Goal: Transaction & Acquisition: Purchase product/service

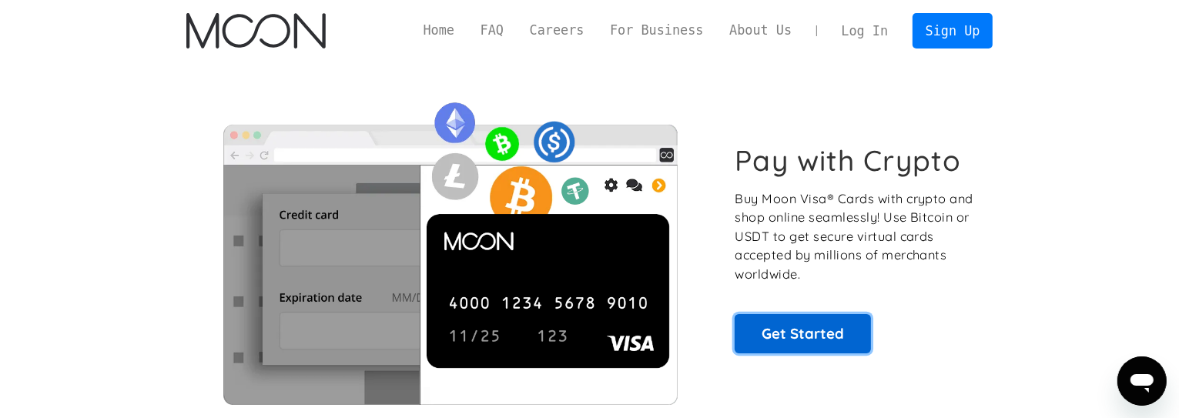
click at [841, 322] on link "Get Started" at bounding box center [803, 333] width 136 height 39
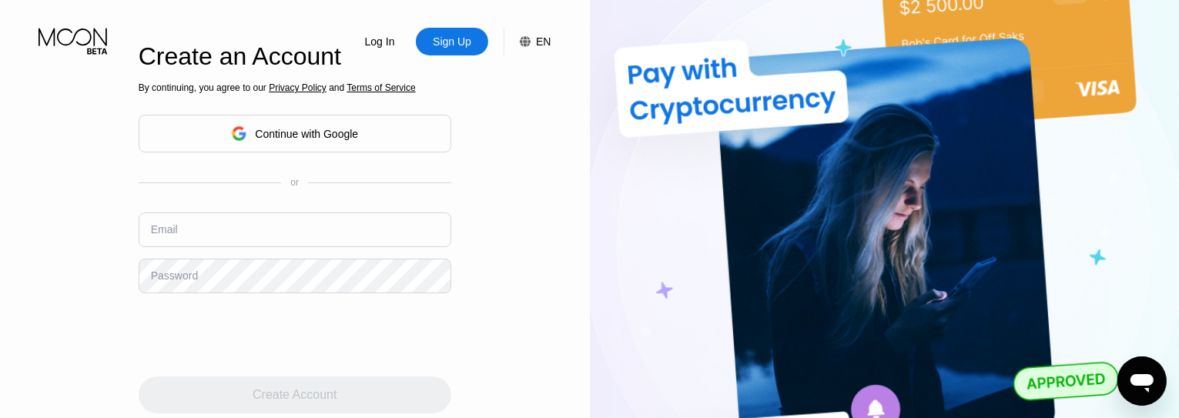
click at [366, 136] on div "Continue with Google" at bounding box center [295, 134] width 313 height 38
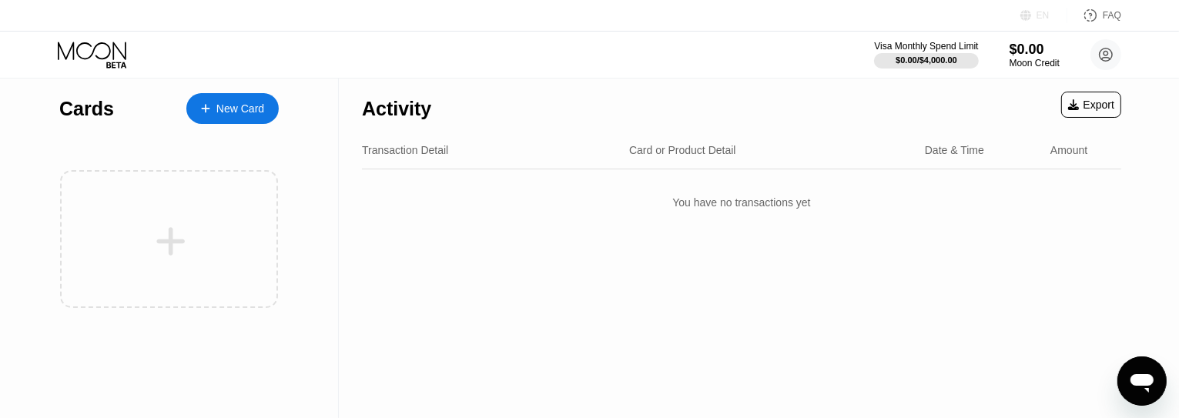
click at [1032, 14] on icon at bounding box center [1026, 16] width 12 height 12
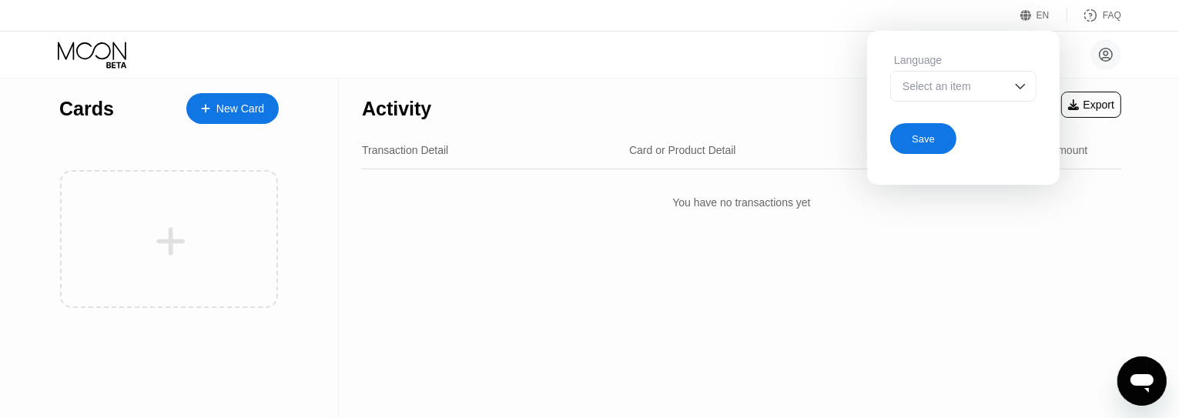
click at [996, 92] on div "Select an item" at bounding box center [952, 86] width 106 height 12
click at [953, 82] on div "Select an item" at bounding box center [952, 86] width 106 height 12
click at [966, 91] on div "Select an item" at bounding box center [952, 86] width 106 height 12
click at [627, 224] on div "You have no transactions yet" at bounding box center [741, 202] width 759 height 43
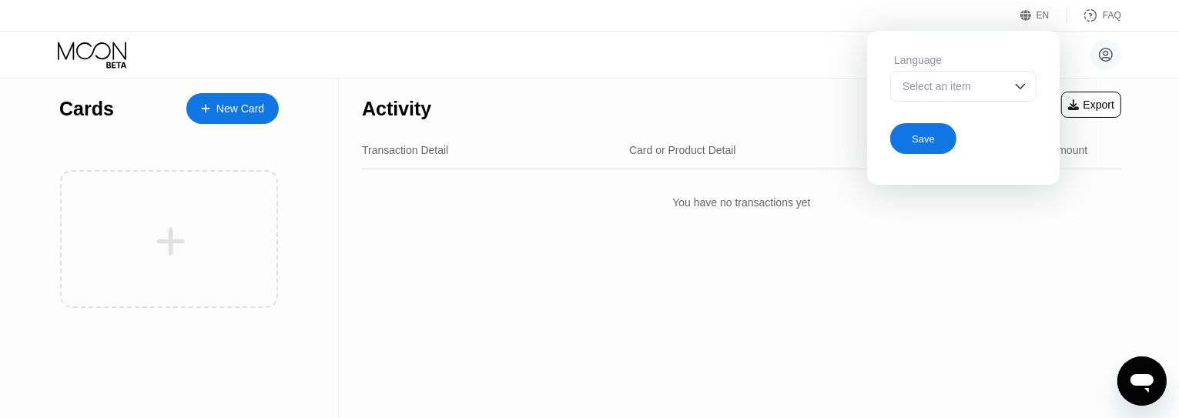
click at [1025, 23] on div "EN Language Select an item Save FAQ" at bounding box center [589, 16] width 1179 height 32
click at [1027, 19] on icon at bounding box center [1026, 16] width 12 height 12
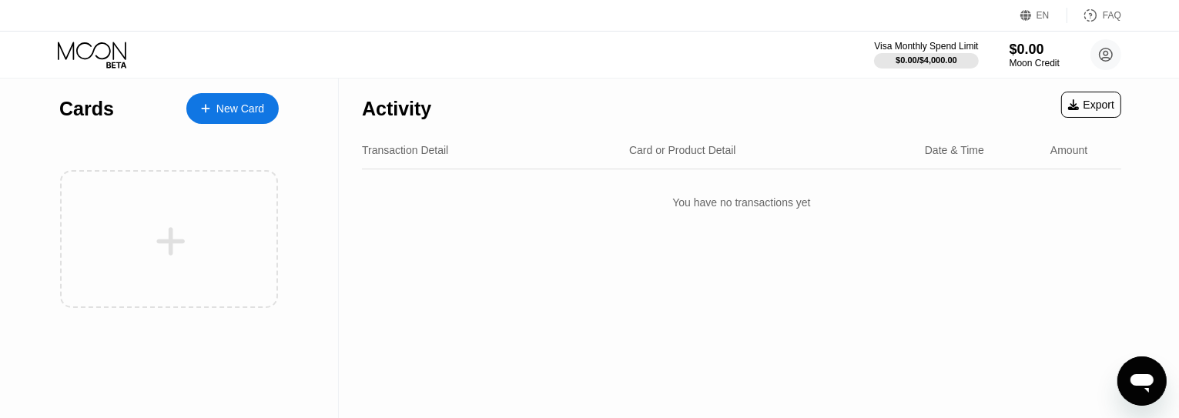
click at [244, 109] on div "New Card" at bounding box center [240, 108] width 48 height 13
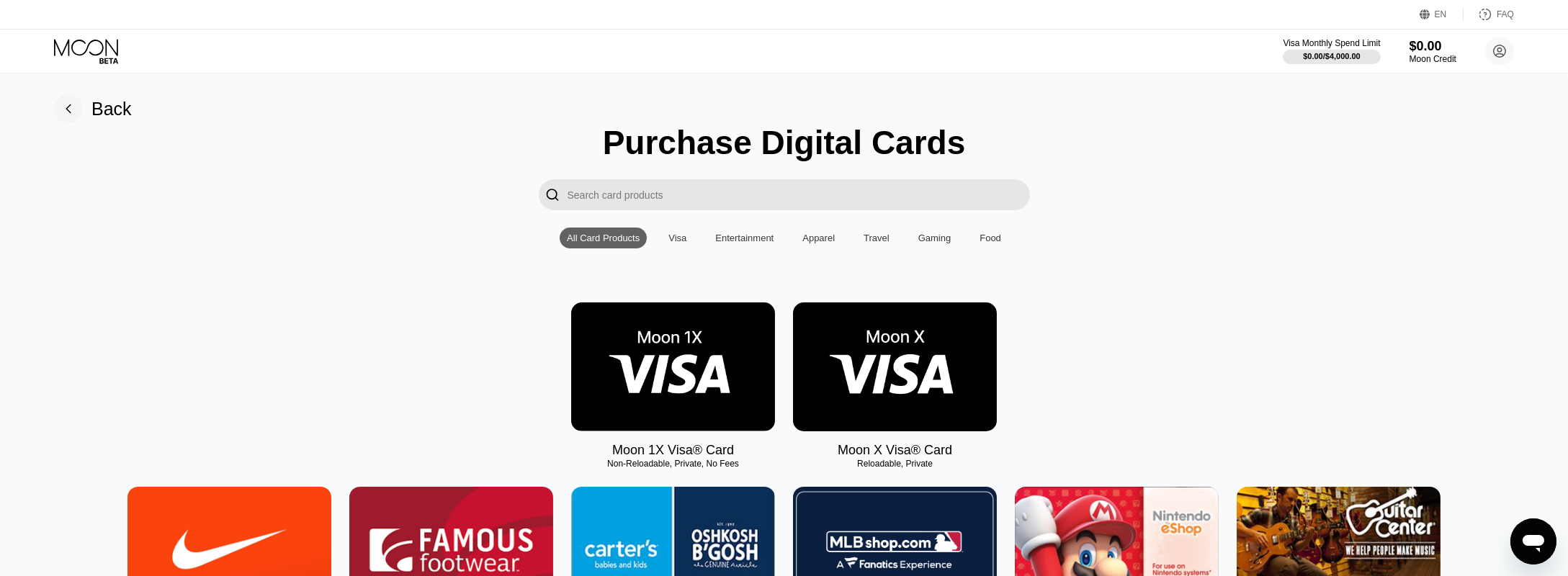
click at [73, 109] on rect at bounding box center [68, 108] width 29 height 29
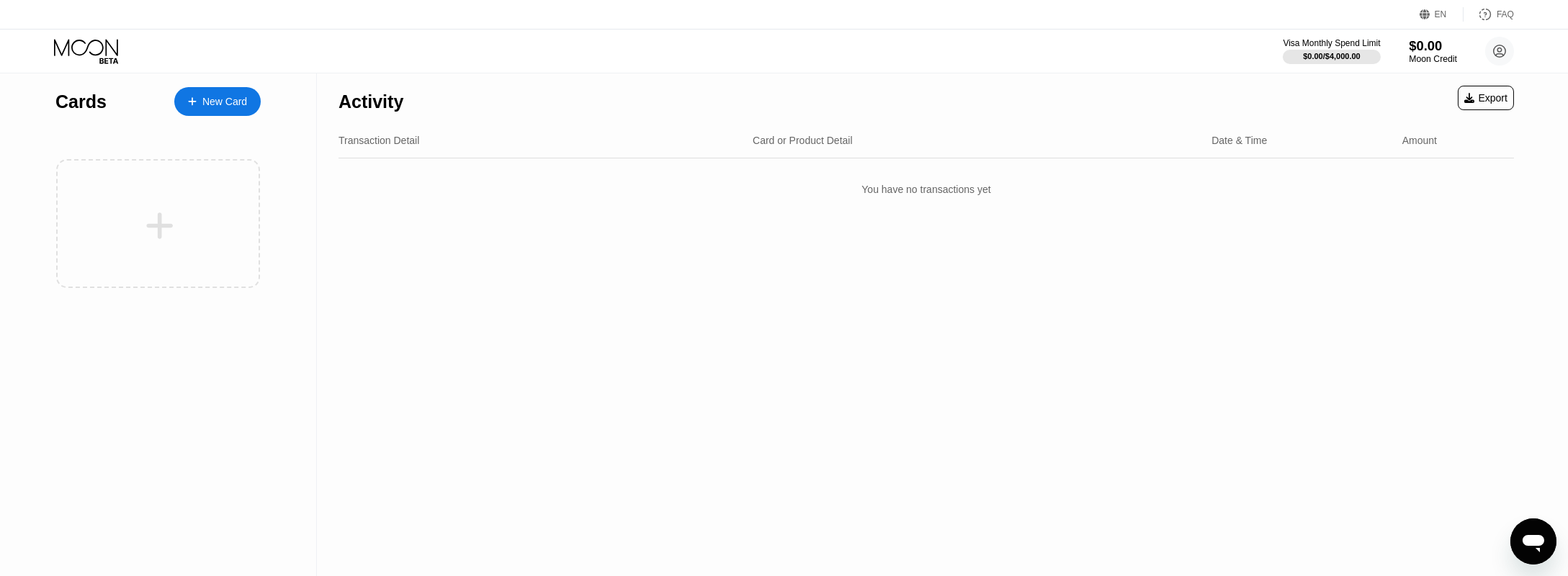
click at [1113, 55] on div "Moon Credit" at bounding box center [1433, 59] width 49 height 10
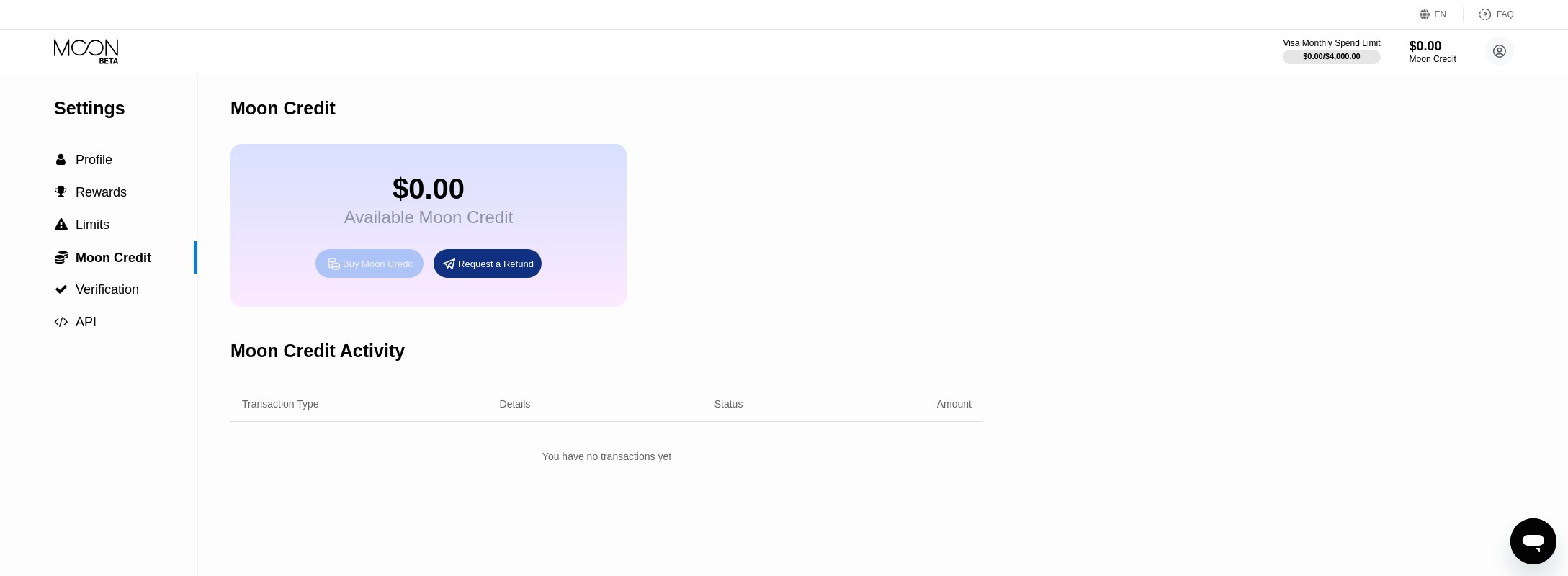
click at [394, 270] on div "Buy Moon Credit" at bounding box center [378, 264] width 70 height 12
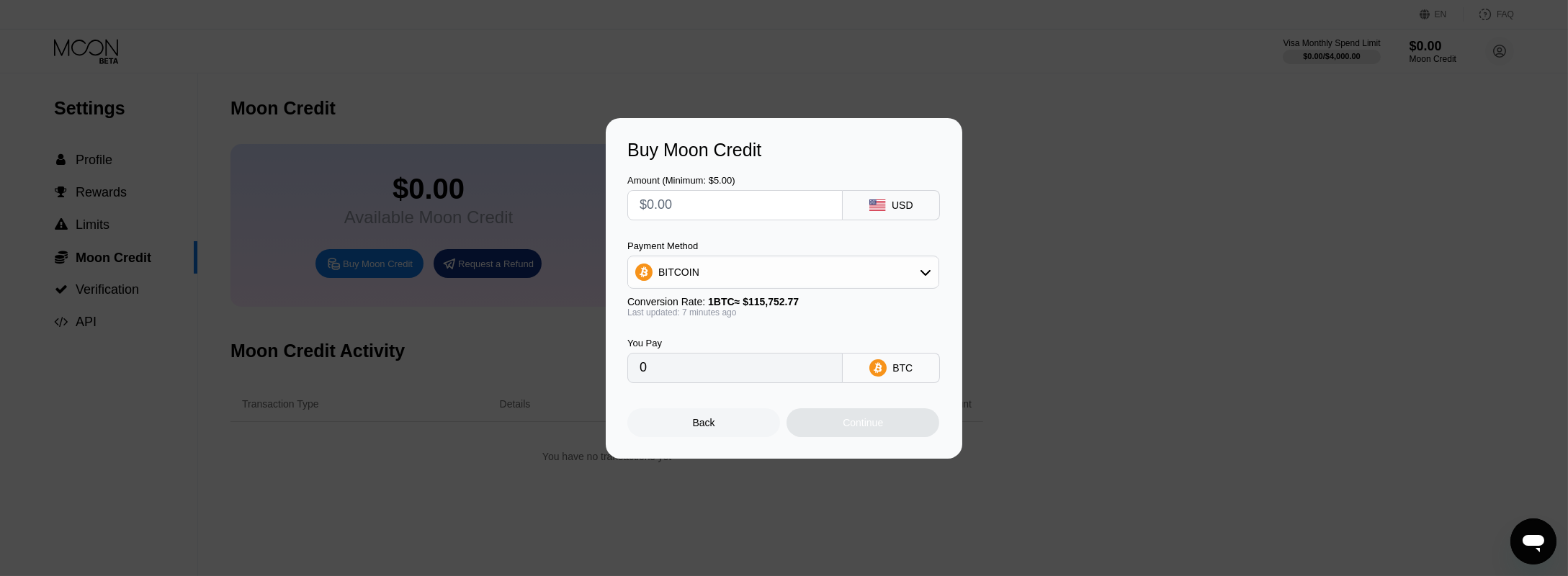
click at [1095, 184] on div "Buy Moon Credit Amount (Minimum: $5.00) USD Payment Method BITCOIN Conversion R…" at bounding box center [784, 288] width 1568 height 340
click at [748, 390] on div "Back" at bounding box center [704, 423] width 152 height 29
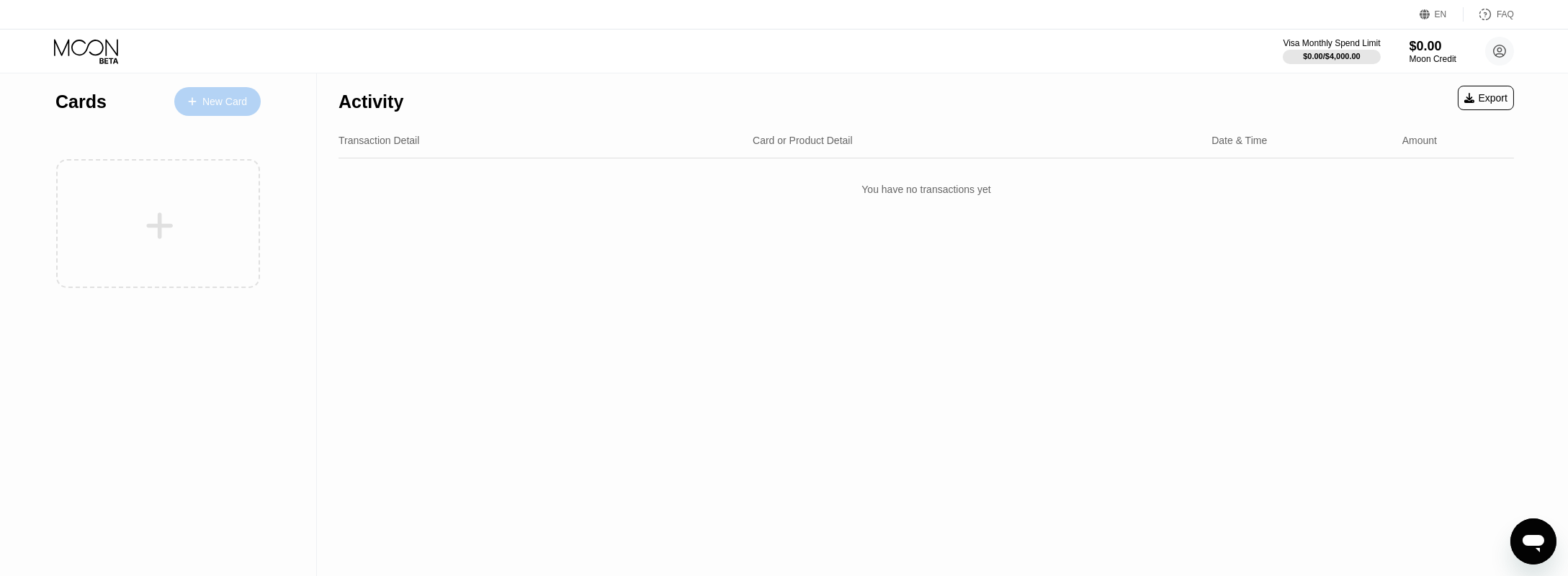
click at [246, 95] on div "New Card" at bounding box center [225, 101] width 45 height 12
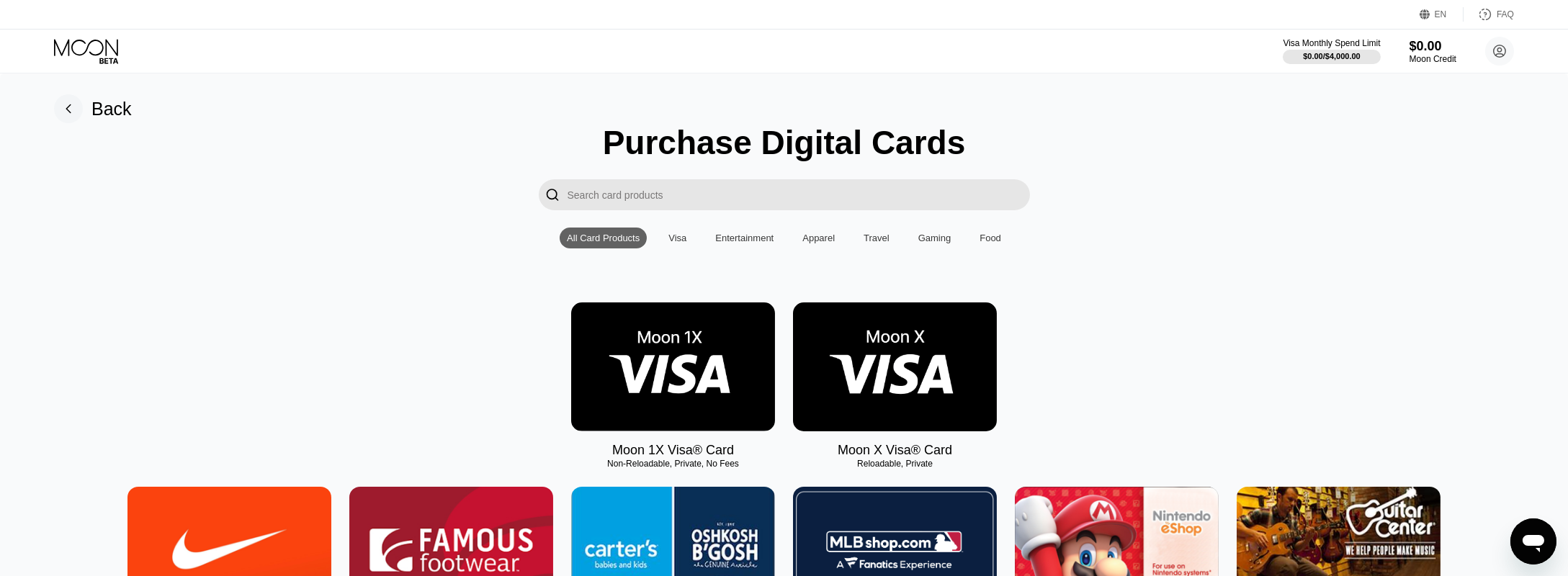
click at [685, 243] on div "Visa" at bounding box center [677, 238] width 18 height 11
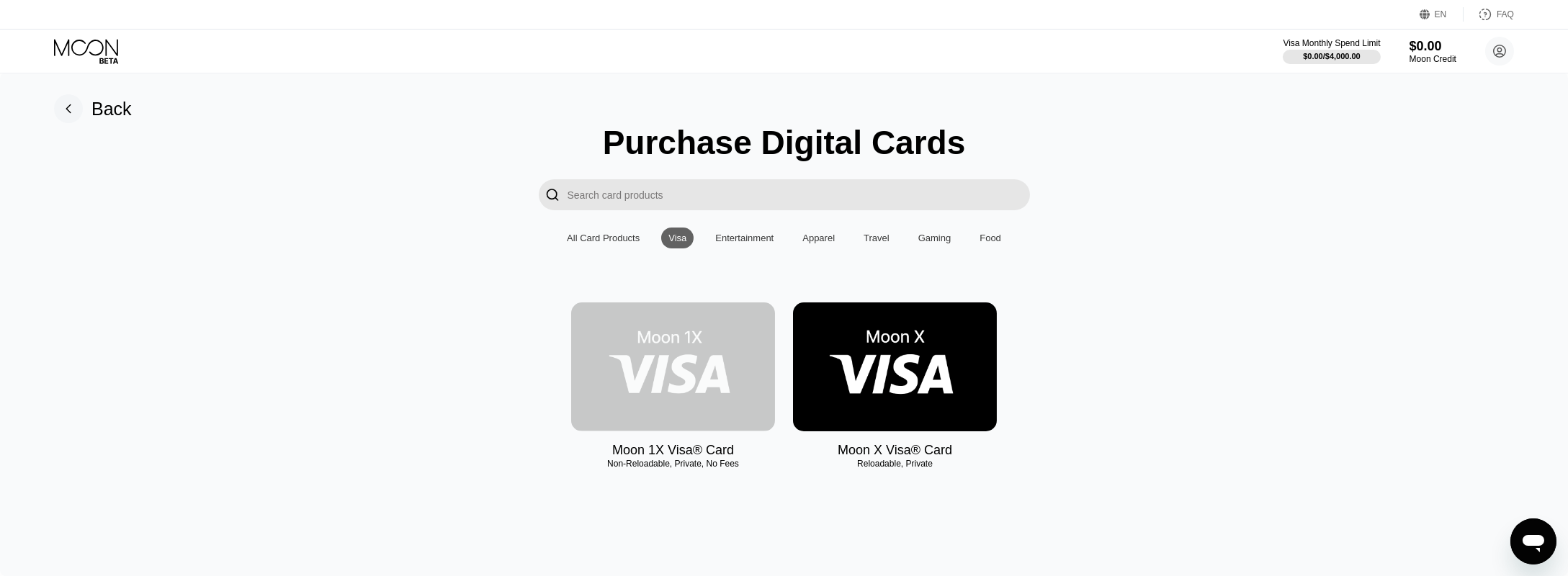
click at [706, 368] on img at bounding box center [674, 367] width 204 height 129
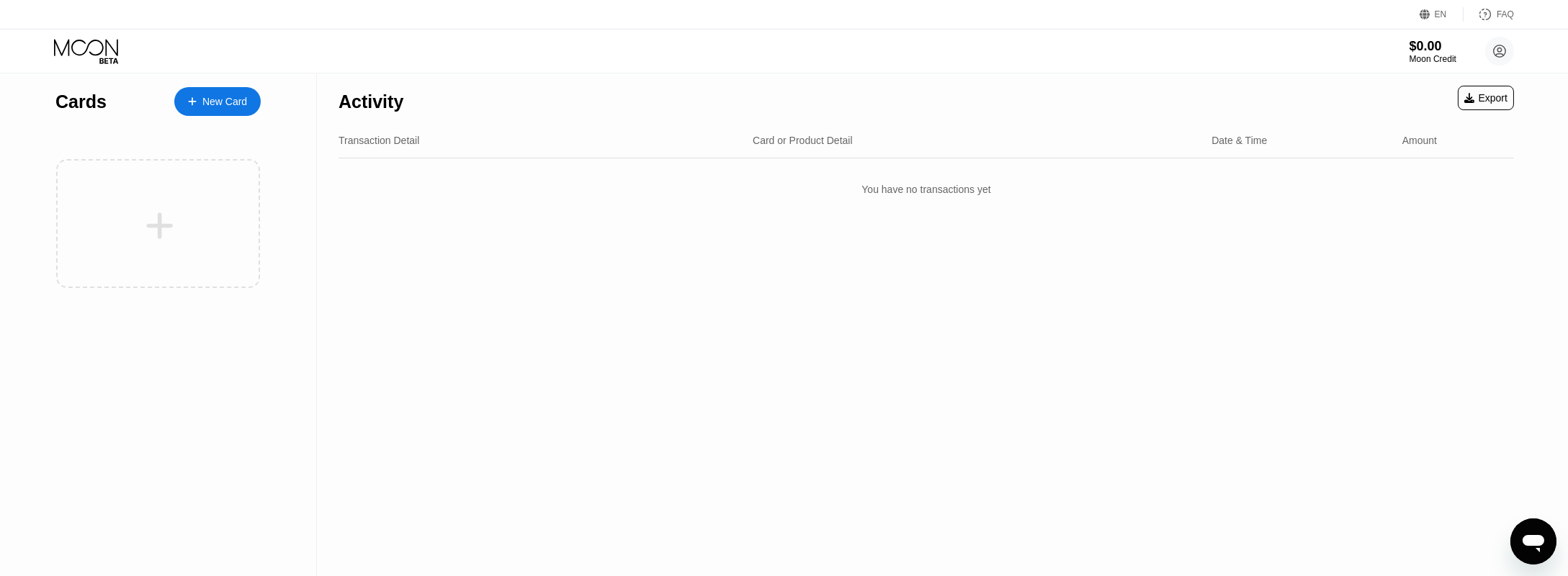
click at [250, 104] on div "New Card" at bounding box center [217, 101] width 86 height 29
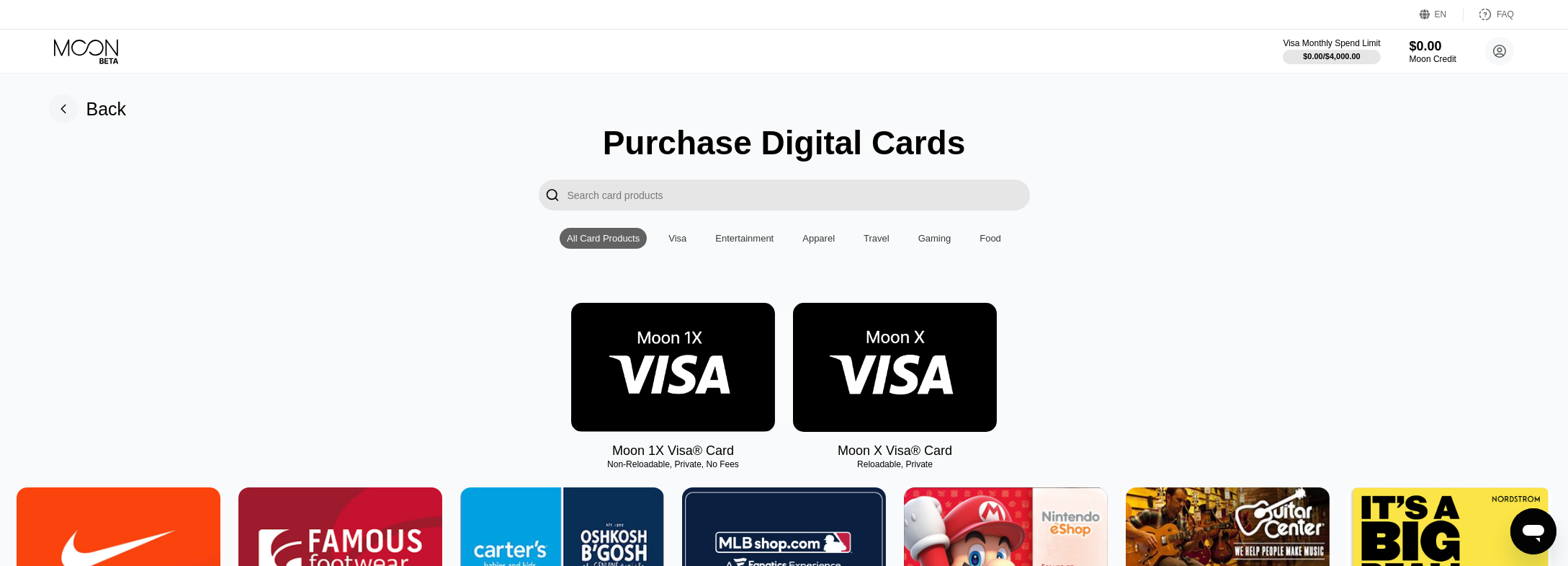
click at [807, 356] on img at bounding box center [895, 367] width 204 height 129
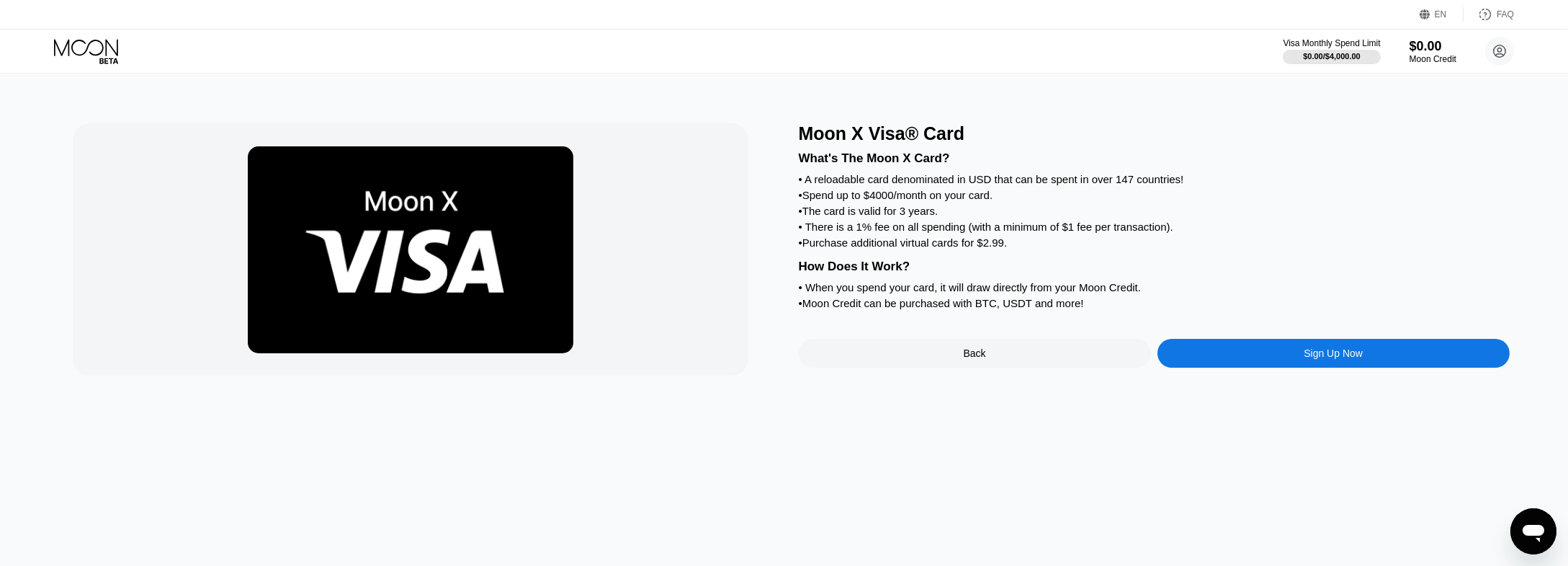
click at [837, 365] on div "Back" at bounding box center [975, 353] width 353 height 29
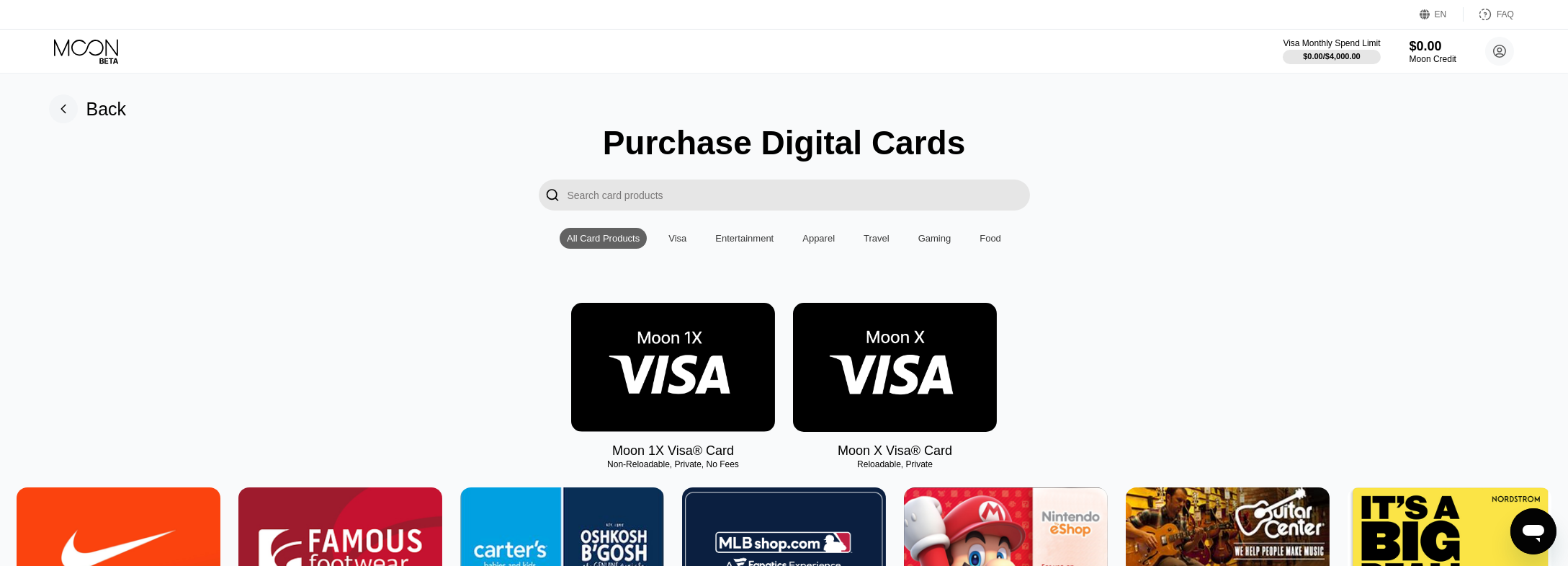
click at [691, 358] on img at bounding box center [674, 367] width 204 height 129
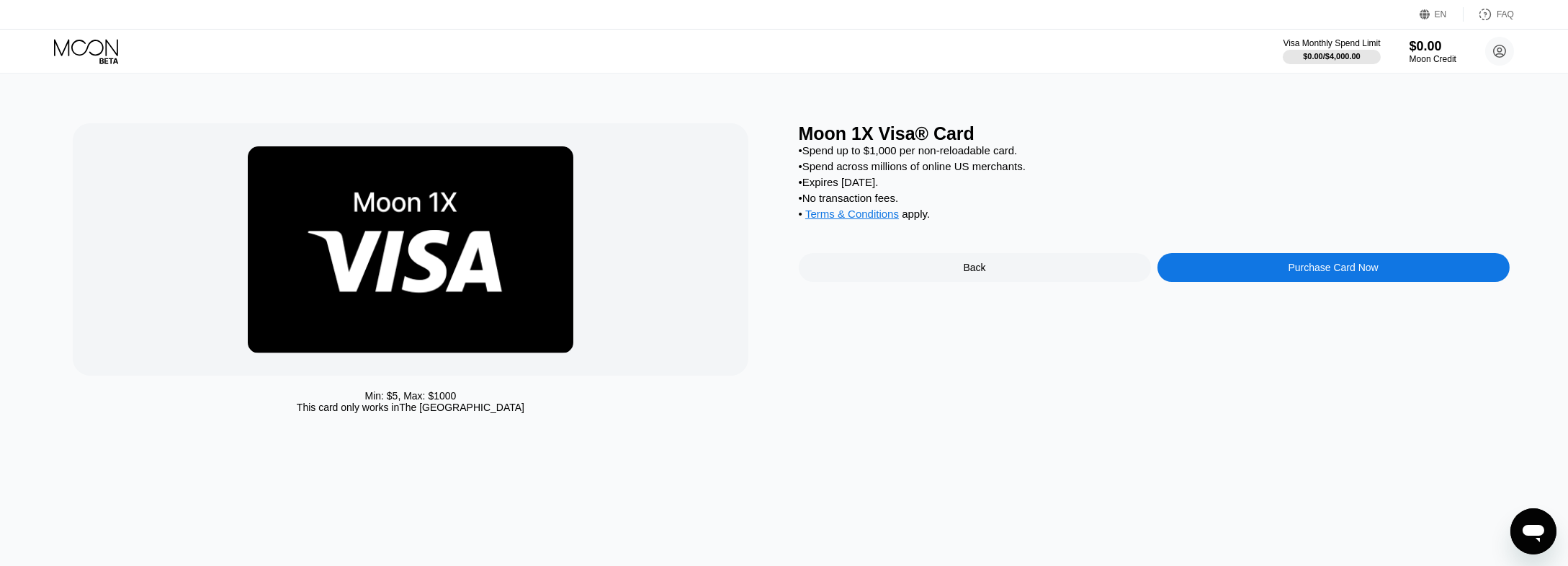
click at [1202, 282] on div "Purchase Card Now" at bounding box center [1334, 267] width 353 height 29
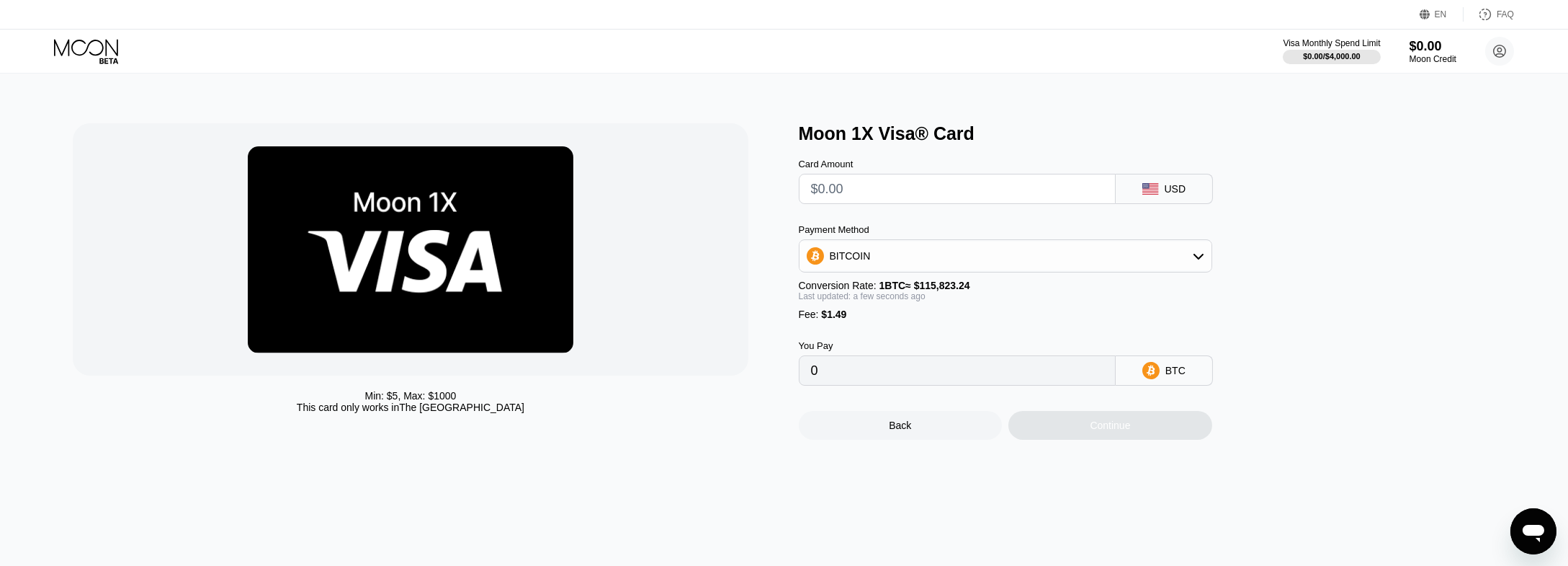
click at [873, 191] on input "text" at bounding box center [957, 188] width 293 height 29
type input "$1"
type input "0.00002150"
type input "$10"
type input "0.00009921"
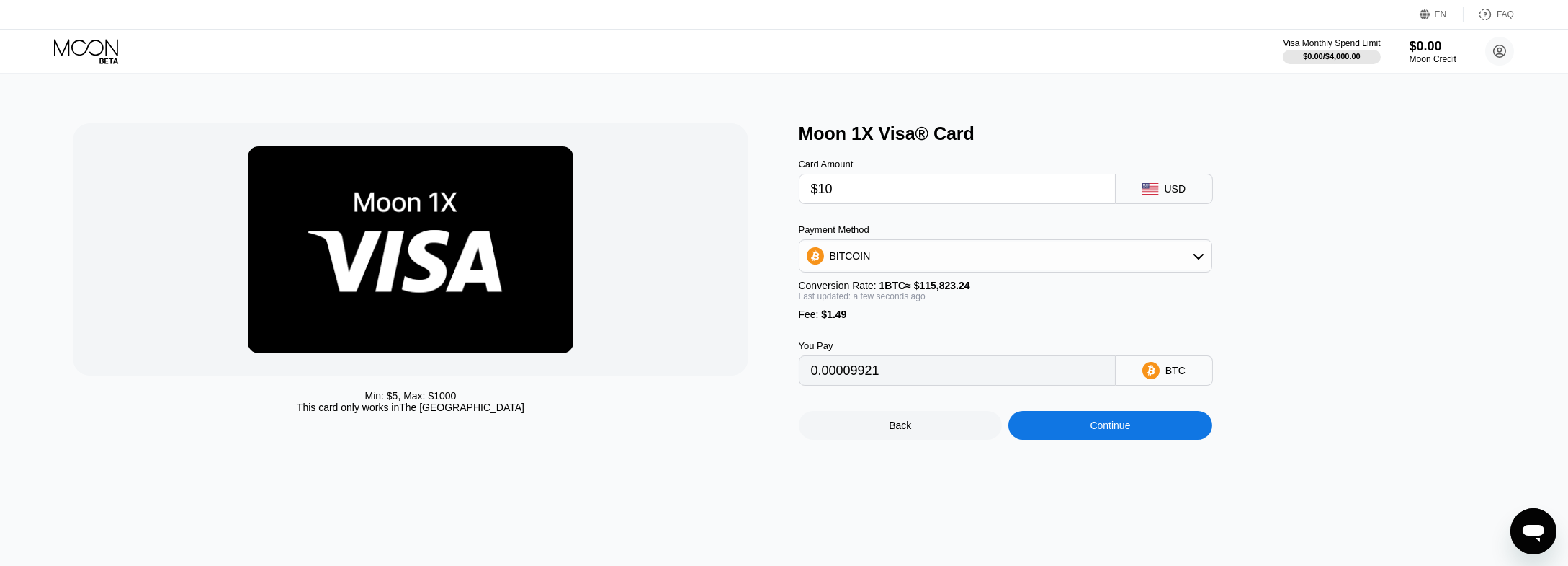
type input "$10"
click at [1328, 256] on div "Moon 1X Visa® Card Card Amount $10 USD Payment Method BITCOIN Conversion Rate: …" at bounding box center [1154, 282] width 711 height 316
type input "0.00009936"
type input "0.00009918"
type input "0.00009938"
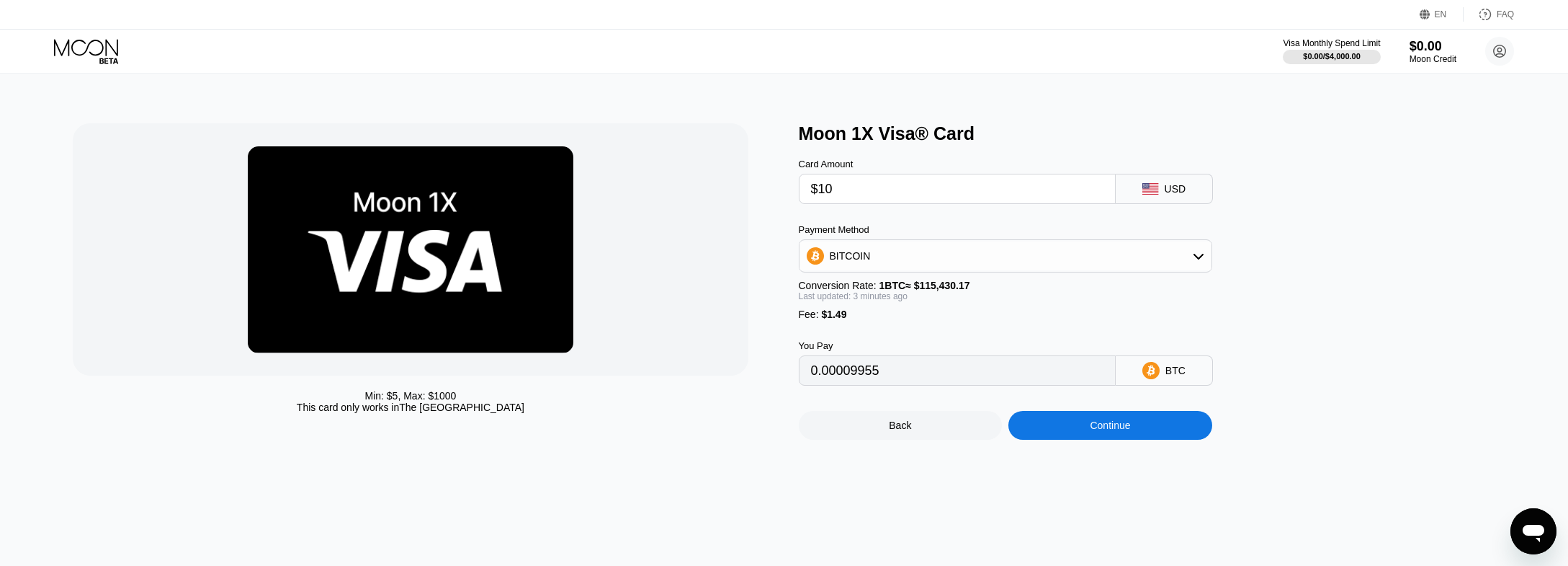
type input "0.00009948"
type input "0.00009975"
type input "0.00009956"
type input "0.00009968"
type input "0.00009955"
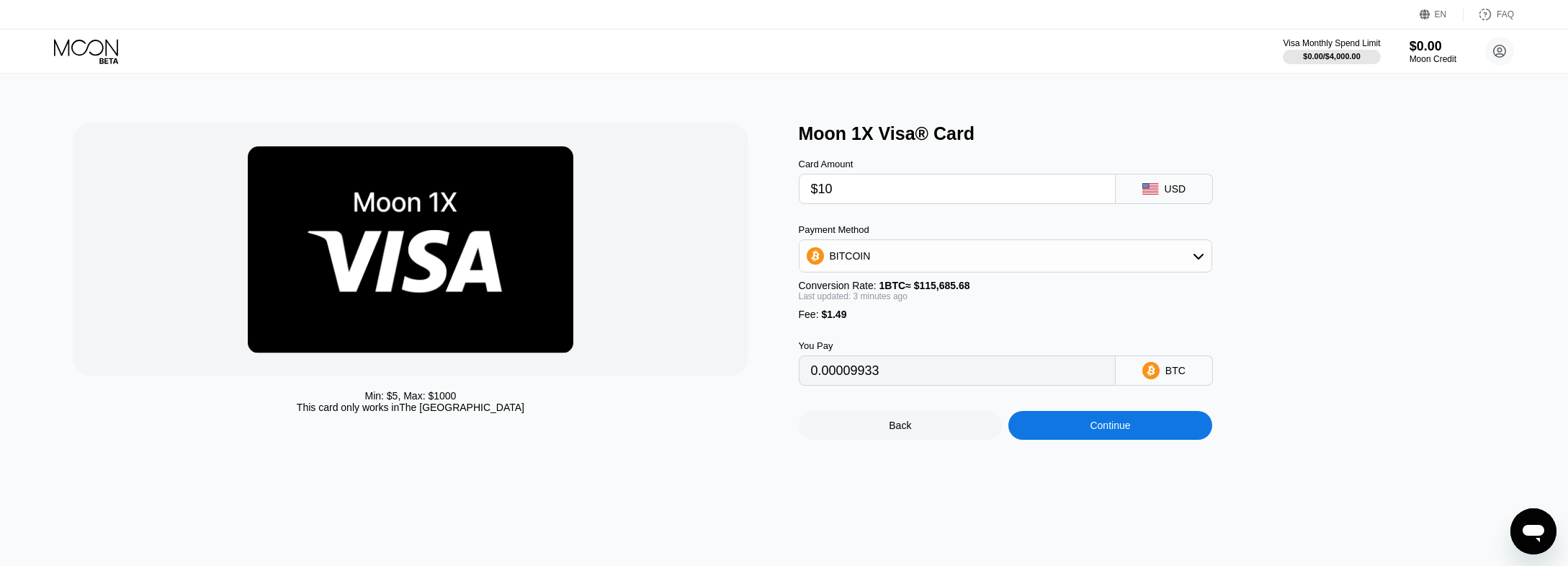
type input "0.00009920"
type input "0.00009941"
type input "0.00009931"
